Goal: Information Seeking & Learning: Learn about a topic

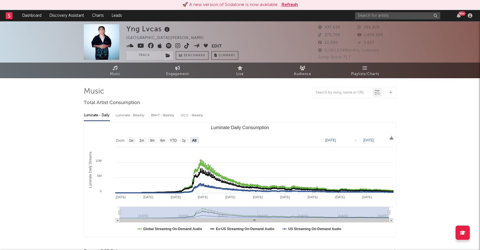
select select "All"
click at [387, 16] on input "text" at bounding box center [397, 15] width 85 height 7
click at [389, 17] on input "[PERSON_NAME]" at bounding box center [397, 15] width 85 height 7
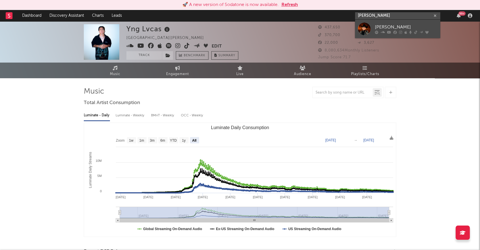
type input "[PERSON_NAME]"
click at [363, 27] on div at bounding box center [364, 28] width 13 height 13
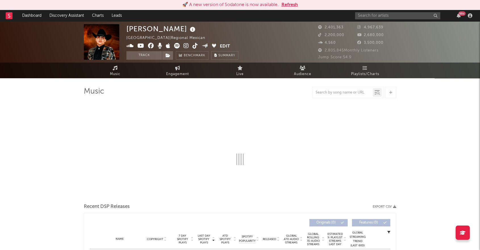
click at [287, 3] on button "Refresh" at bounding box center [290, 4] width 16 height 7
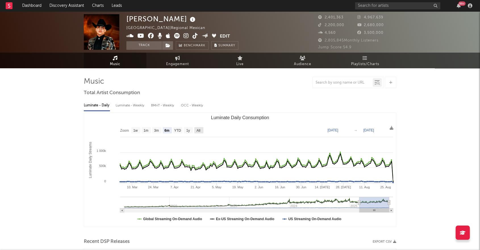
click at [199, 130] on text "All" at bounding box center [199, 130] width 4 height 4
select select "All"
type input "2021-03-31"
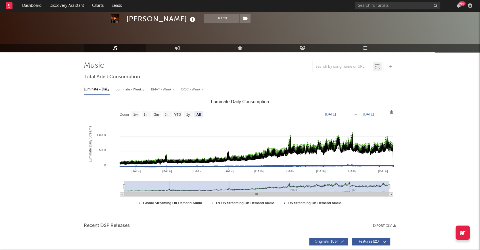
scroll to position [37, 0]
